Goal: Find specific page/section: Find specific page/section

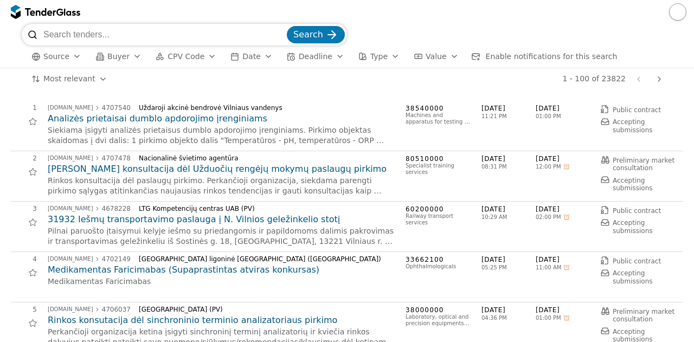
click at [184, 59] on span "CPV Code" at bounding box center [185, 56] width 37 height 9
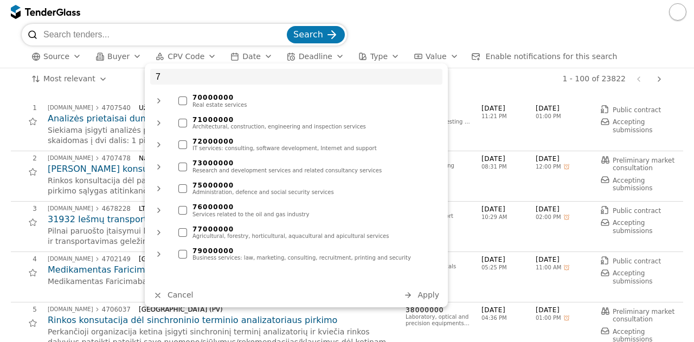
type input "7"
click at [232, 121] on div "71000000" at bounding box center [314, 120] width 244 height 8
click at [430, 294] on span "Apply" at bounding box center [428, 294] width 22 height 9
